Goal: Task Accomplishment & Management: Manage account settings

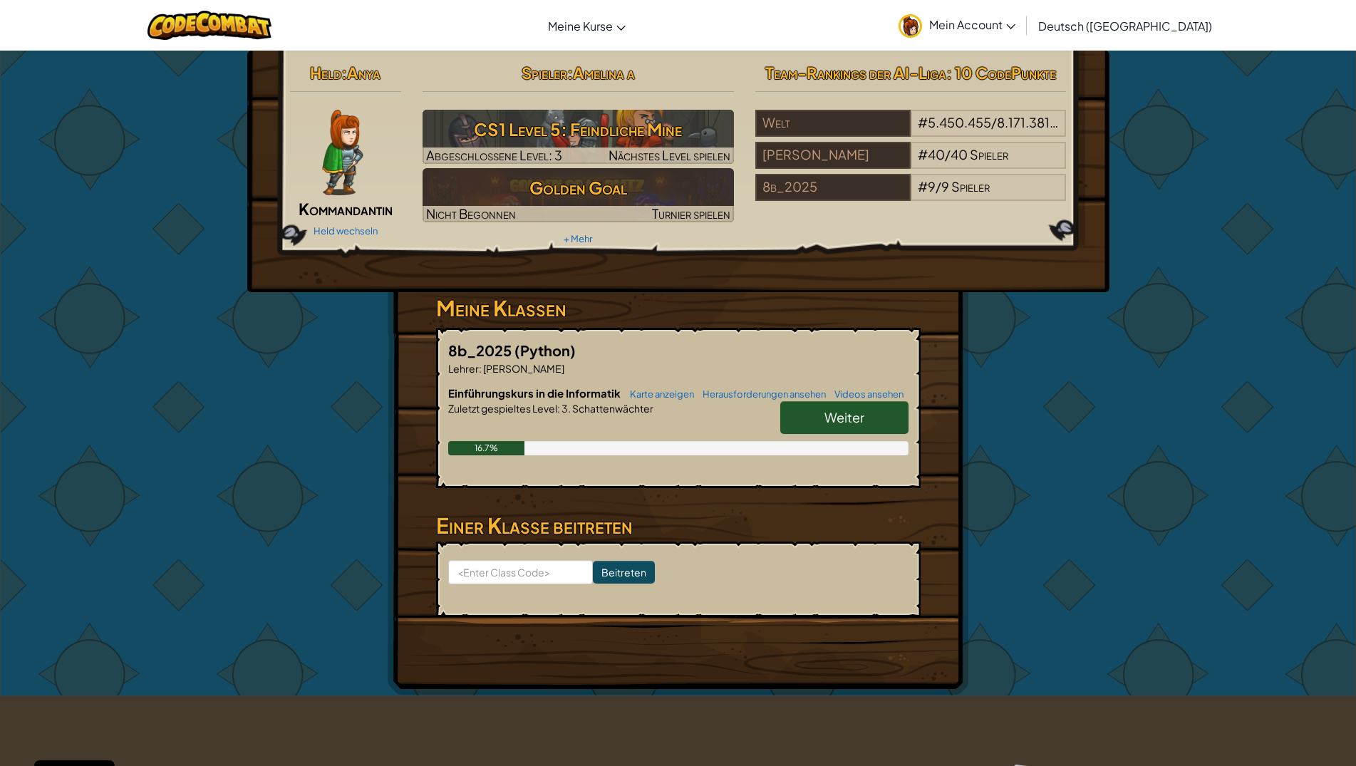
click at [1015, 26] on icon at bounding box center [1011, 26] width 9 height 5
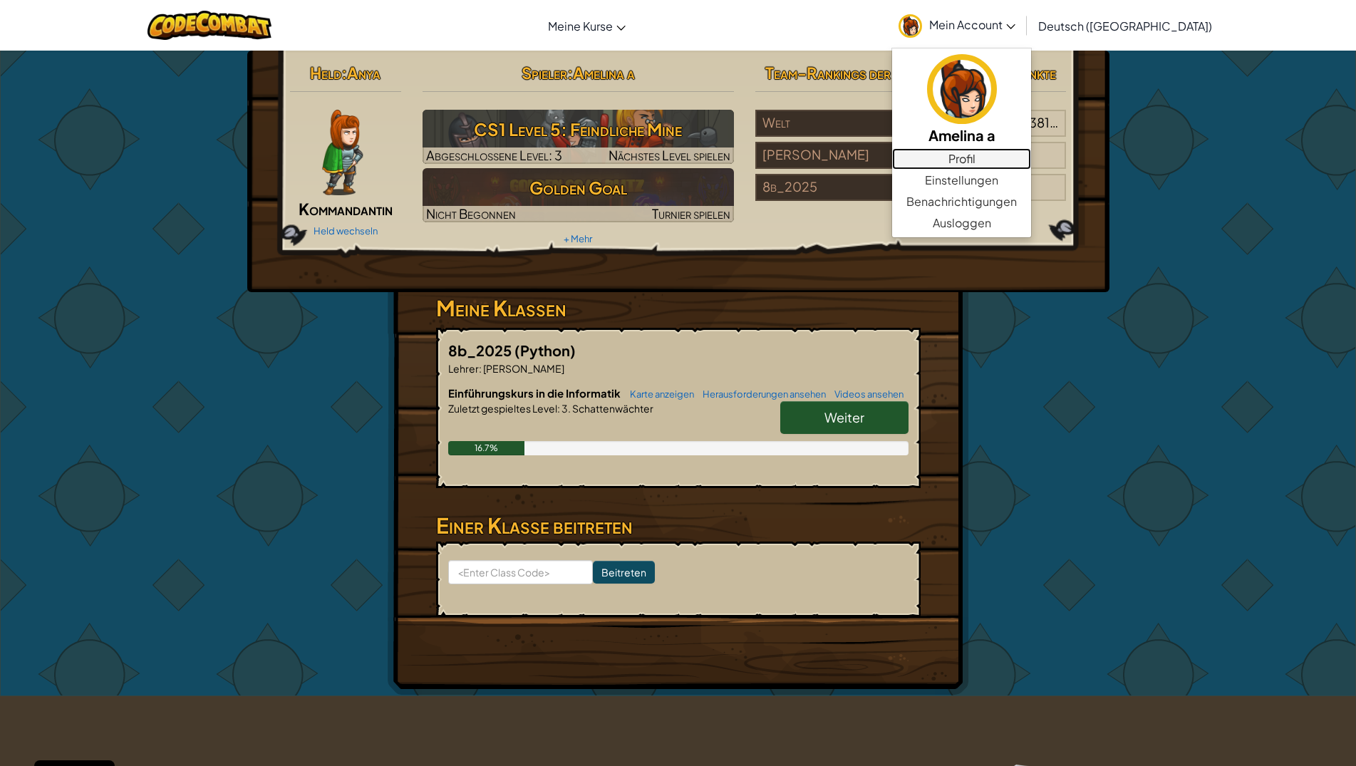
click at [1006, 164] on link "Profil" at bounding box center [961, 158] width 139 height 21
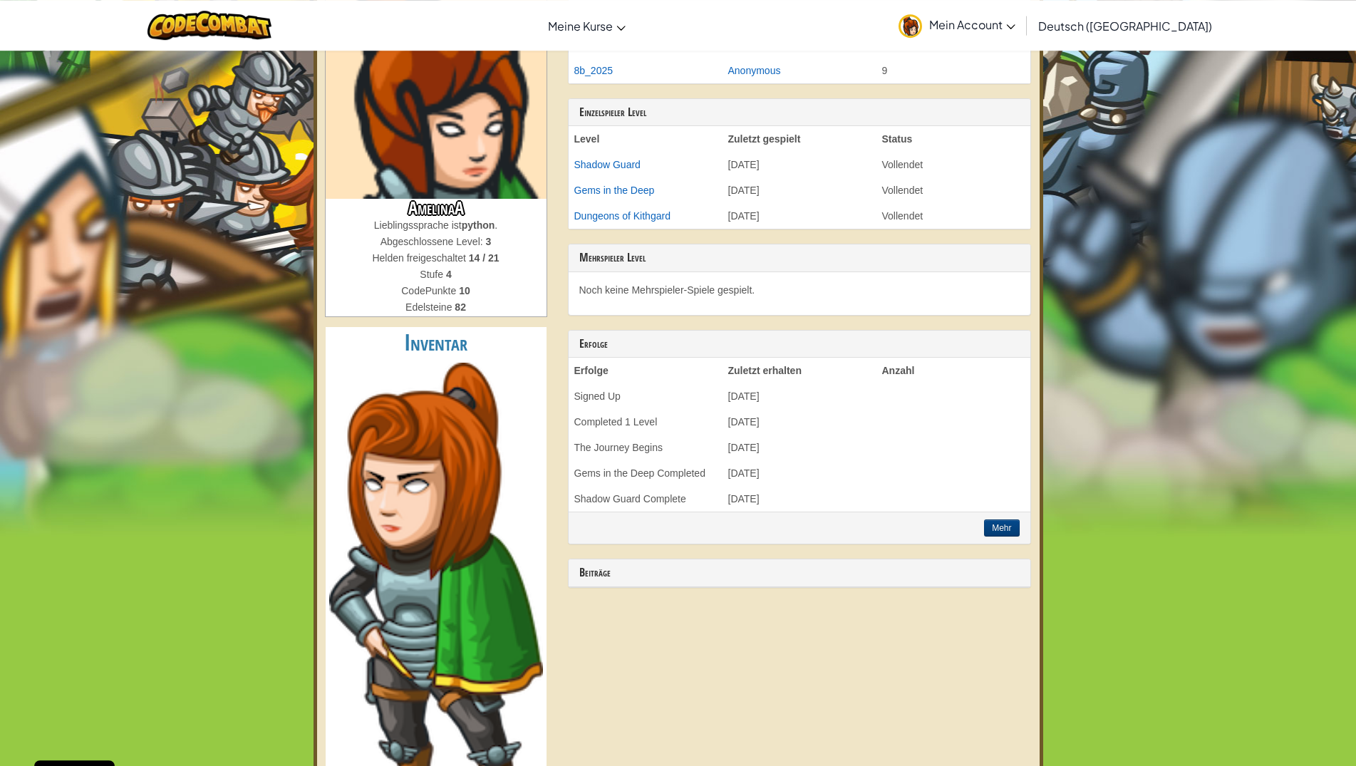
scroll to position [73, 0]
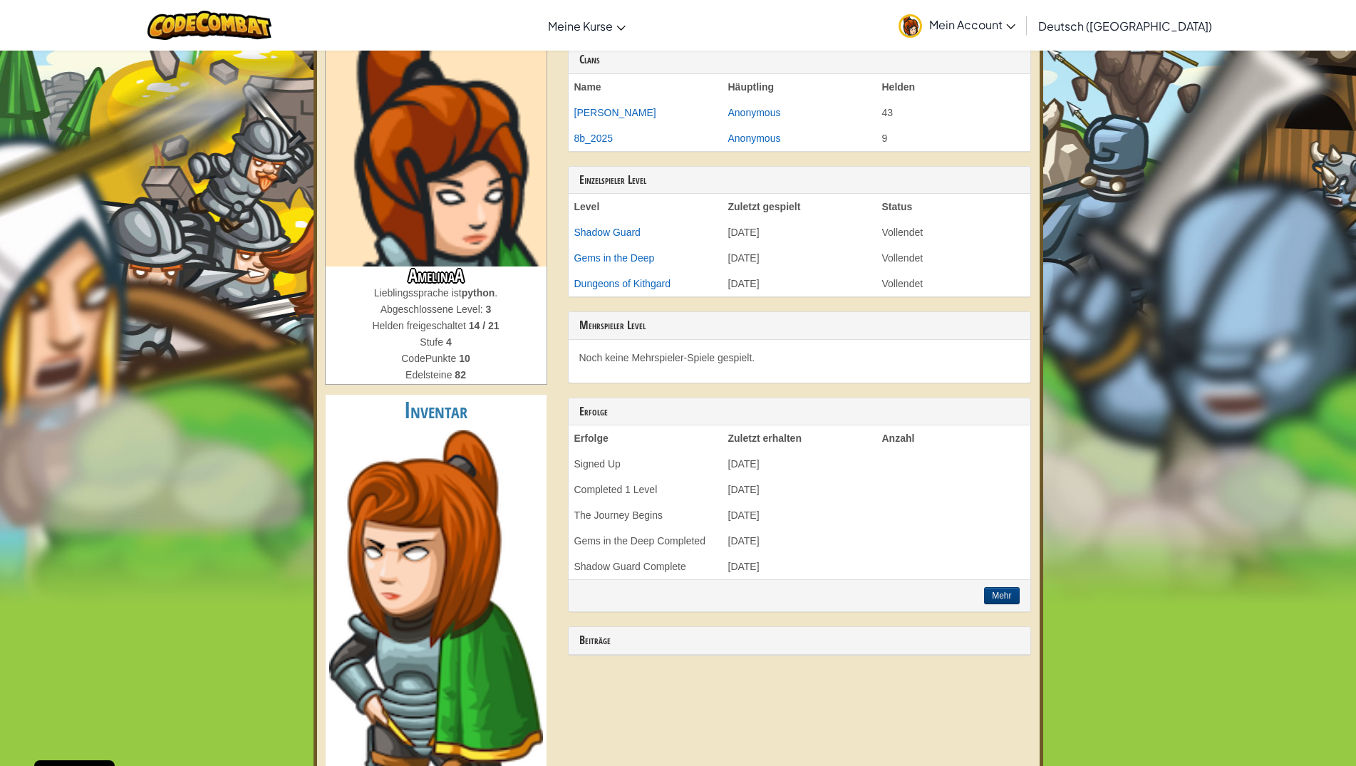
click at [1015, 20] on span "Mein Account" at bounding box center [972, 24] width 86 height 15
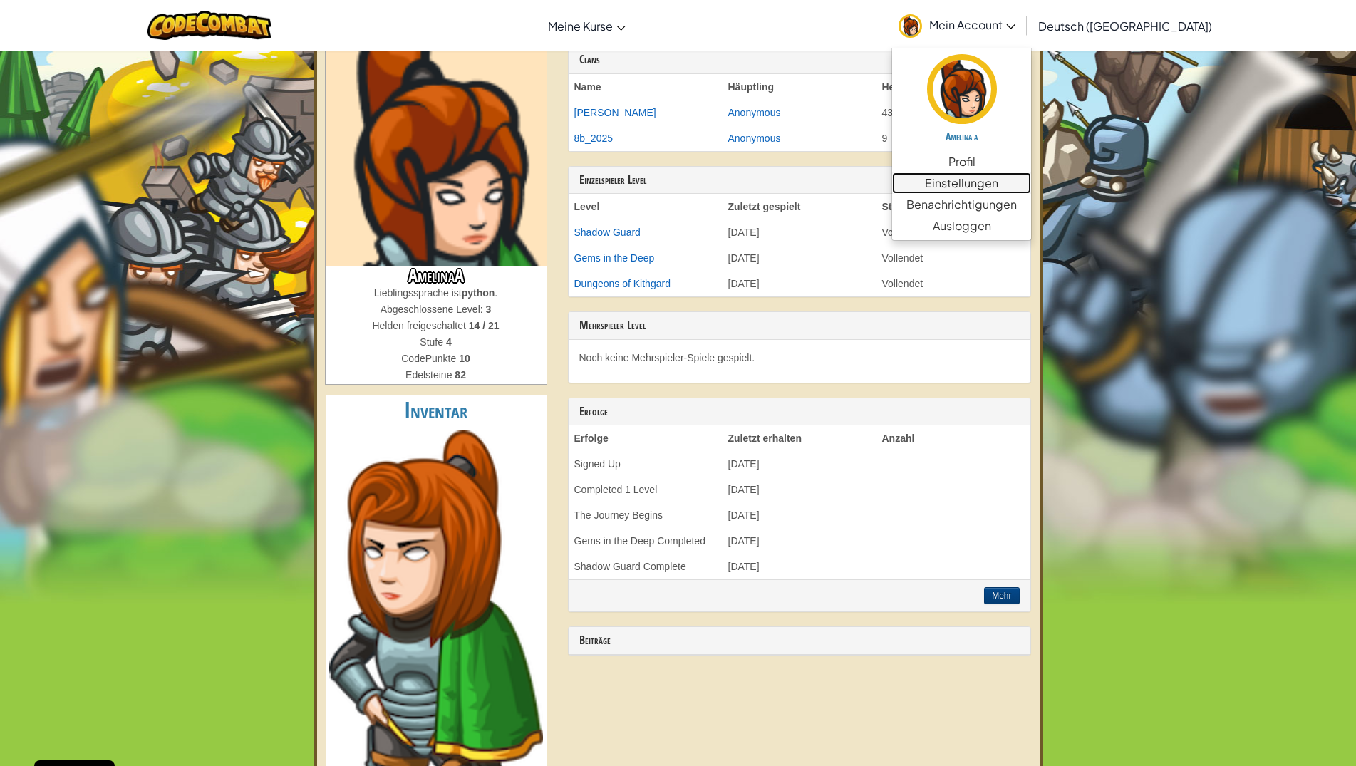
click at [999, 187] on link "Einstellungen" at bounding box center [961, 182] width 139 height 21
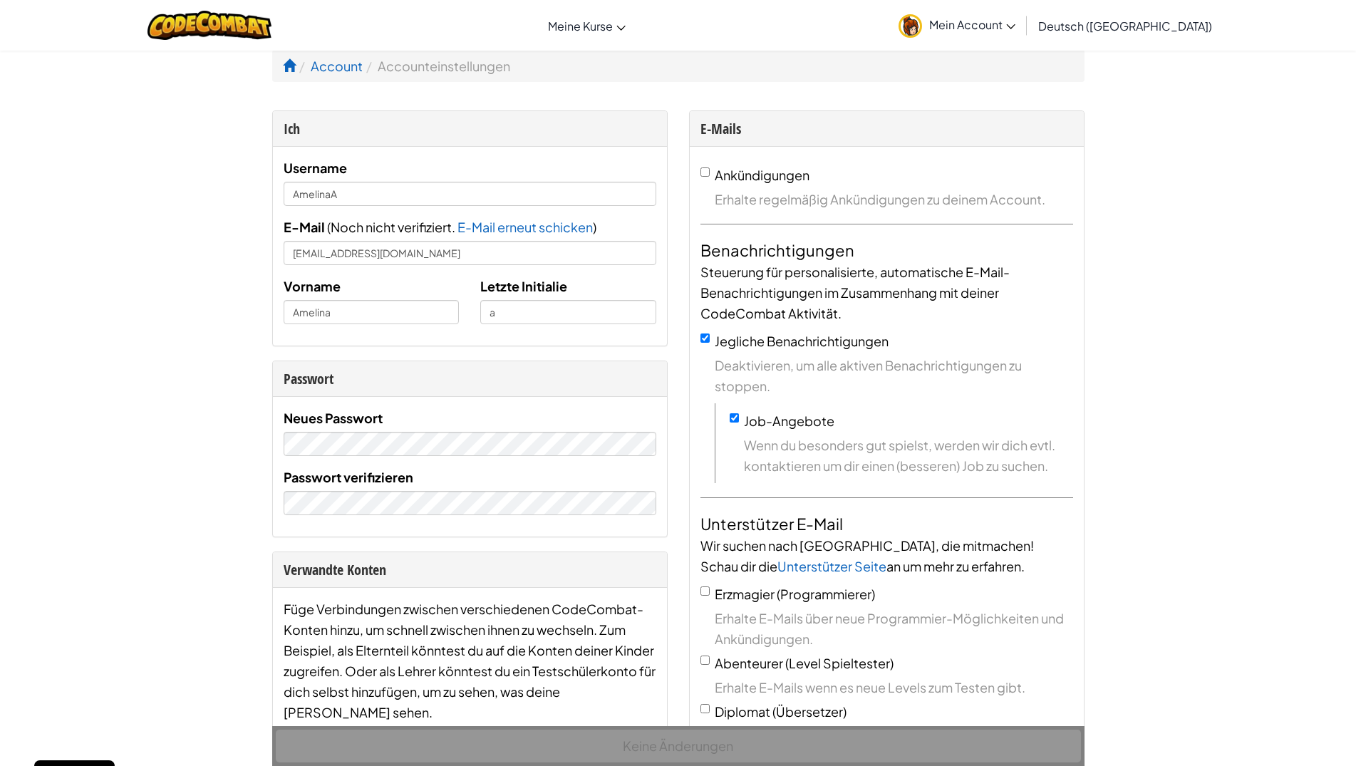
scroll to position [145, 0]
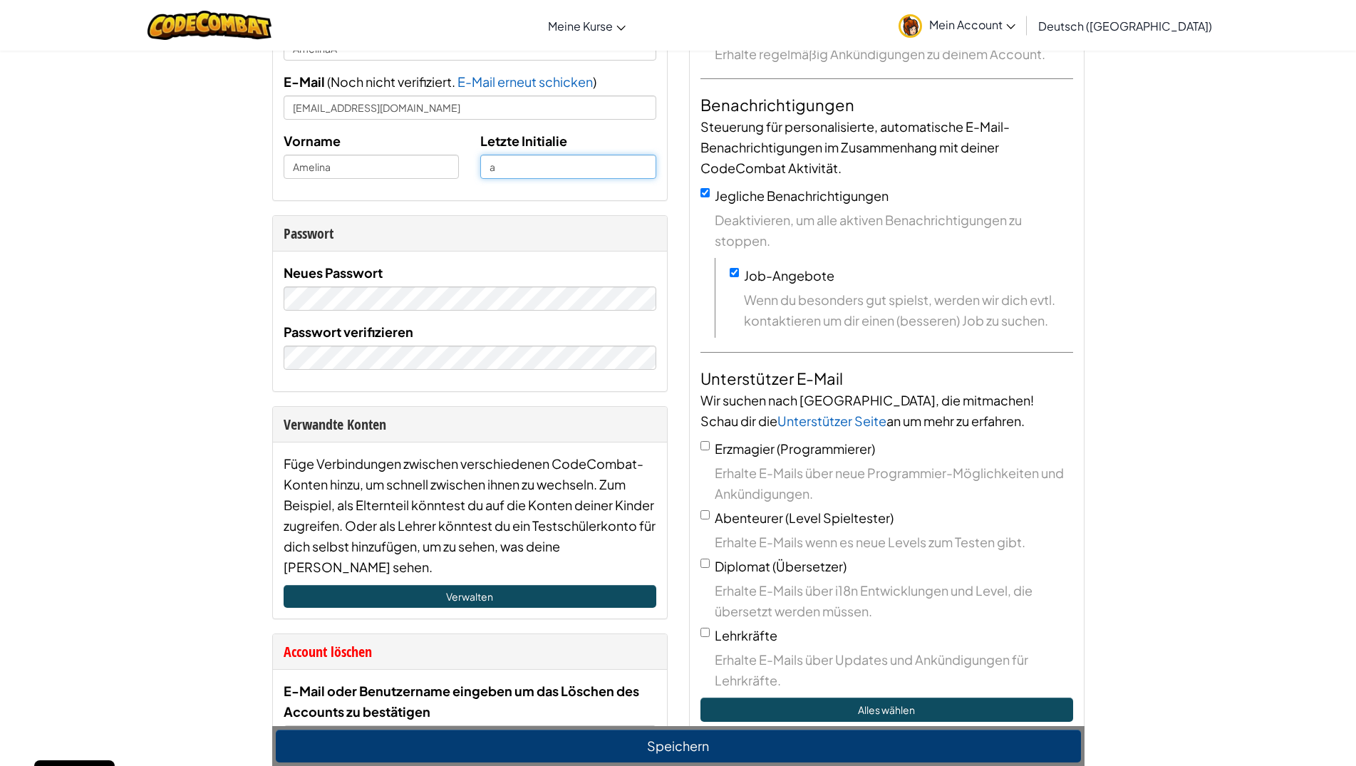
click at [569, 165] on input "a" at bounding box center [568, 167] width 176 height 24
paste input "amelina2011!"
type input "a"
click at [491, 601] on link "Verwalten" at bounding box center [470, 596] width 373 height 23
